Goal: Information Seeking & Learning: Learn about a topic

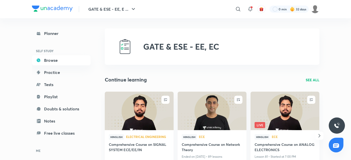
click at [65, 33] on link "Planner" at bounding box center [61, 33] width 59 height 10
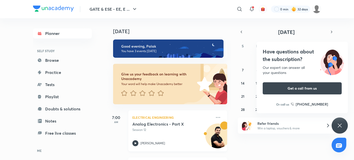
scroll to position [93, 0]
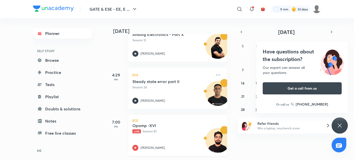
click at [150, 124] on h5 "Opamp -XVI" at bounding box center [163, 125] width 63 height 5
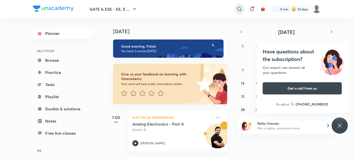
click at [243, 10] on div at bounding box center [239, 9] width 10 height 10
click at [200, 10] on input "text" at bounding box center [205, 9] width 80 height 14
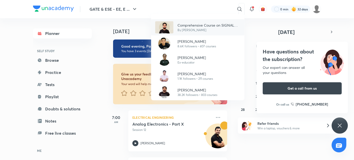
click at [209, 21] on div "Comprehensive Course on SIGNAL SYSTEM ECE/EE/IN By Vishal Soni" at bounding box center [197, 27] width 93 height 16
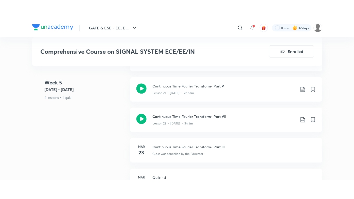
scroll to position [1064, 0]
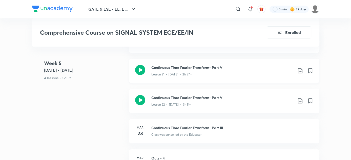
click at [180, 75] on p "Lesson 21 • [DATE] • 2h 57m" at bounding box center [171, 74] width 41 height 5
